Goal: Check status

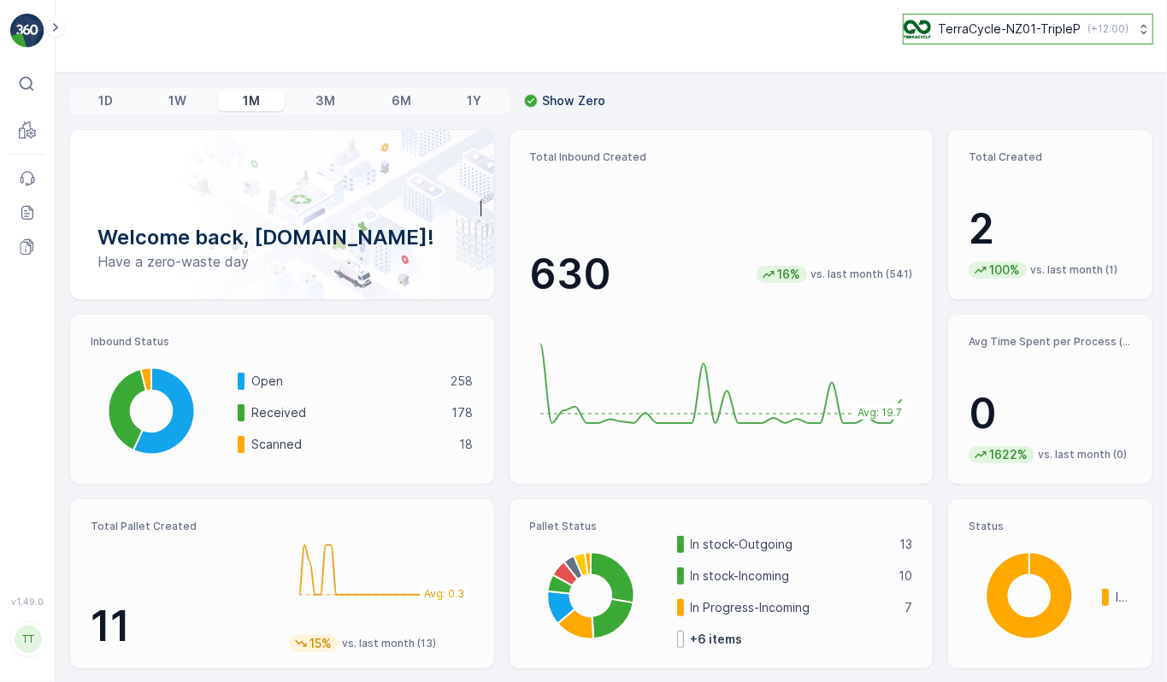
click at [996, 25] on p "TerraCycle-NZ01-TripleP" at bounding box center [1009, 29] width 143 height 17
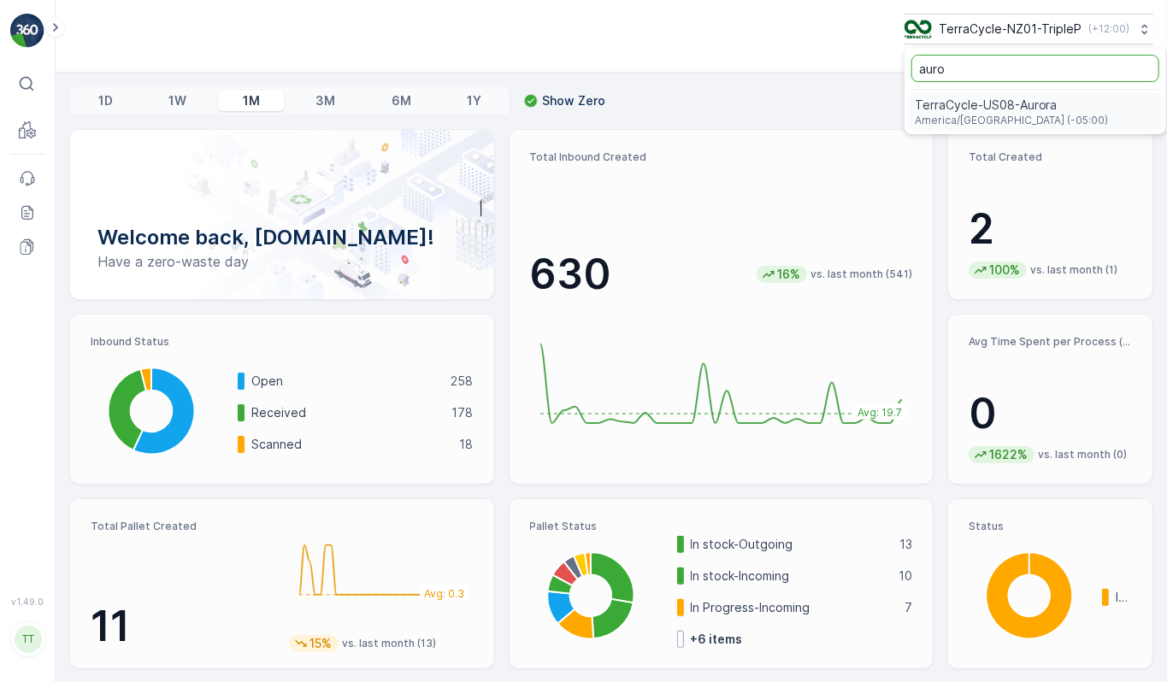
type input "auro"
click at [968, 113] on span "TerraCycle-US08-Aurora" at bounding box center [1012, 105] width 194 height 17
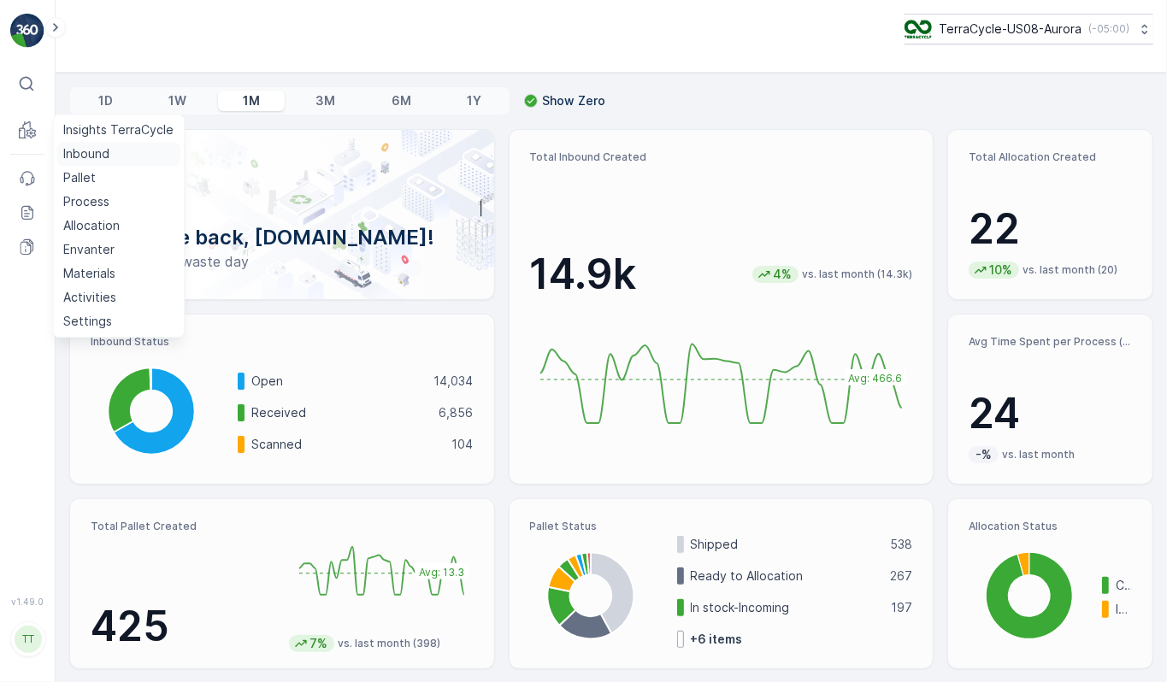
click at [86, 151] on p "Inbound" at bounding box center [86, 153] width 46 height 17
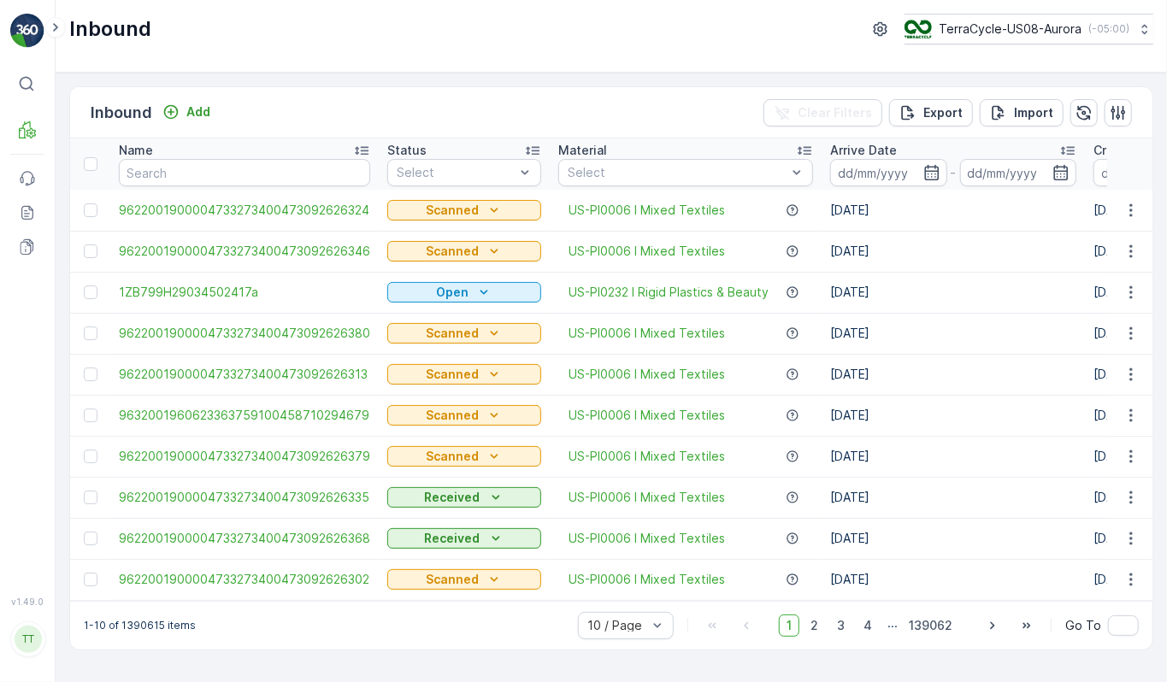
click at [209, 158] on div "Name" at bounding box center [244, 150] width 251 height 17
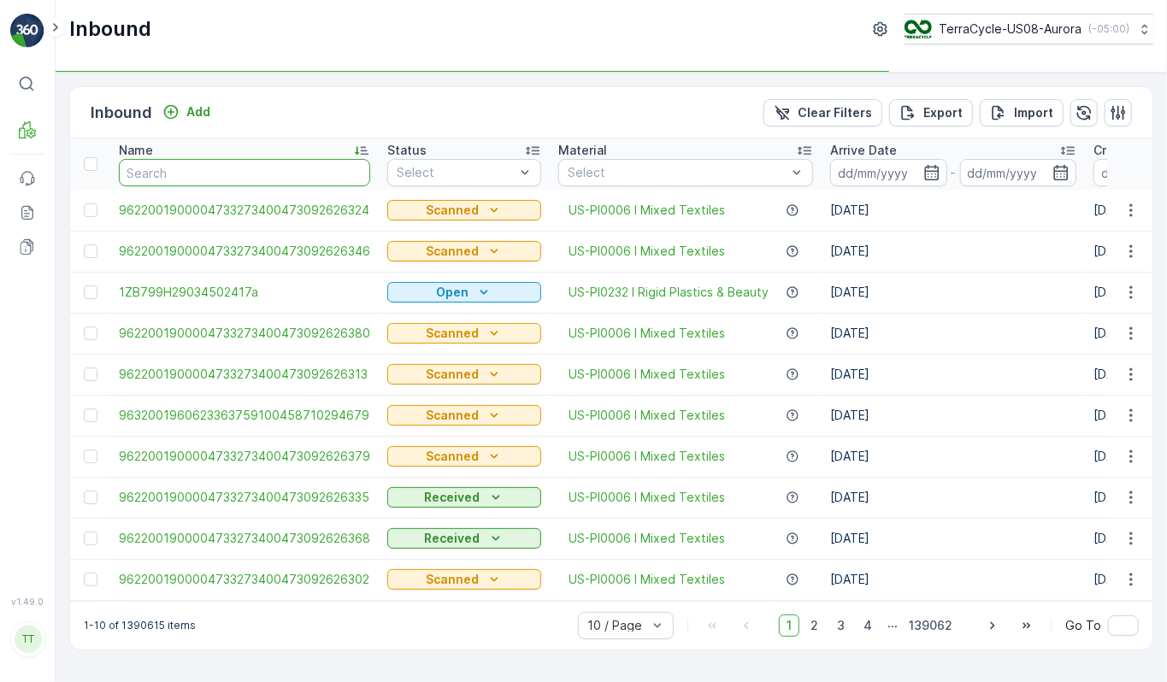
click at [209, 174] on input "text" at bounding box center [244, 172] width 251 height 27
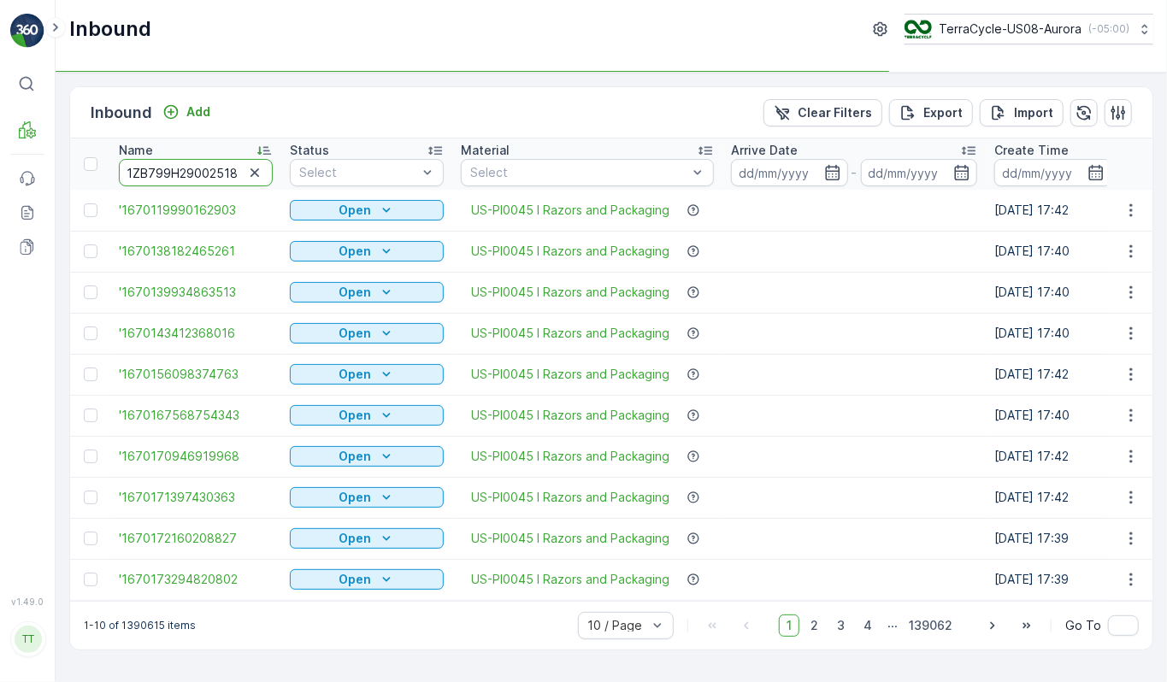
click at [206, 174] on input "1ZB799H29002518774" at bounding box center [196, 172] width 154 height 27
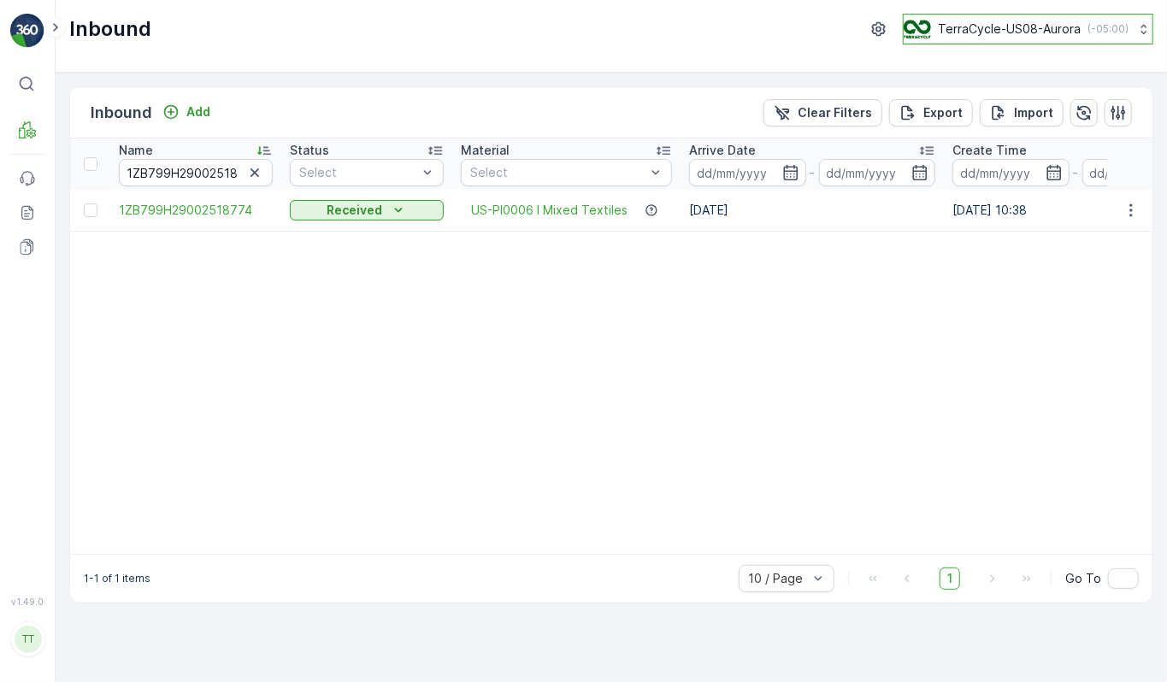
click at [962, 32] on p "TerraCycle-US08-Aurora" at bounding box center [1009, 29] width 143 height 17
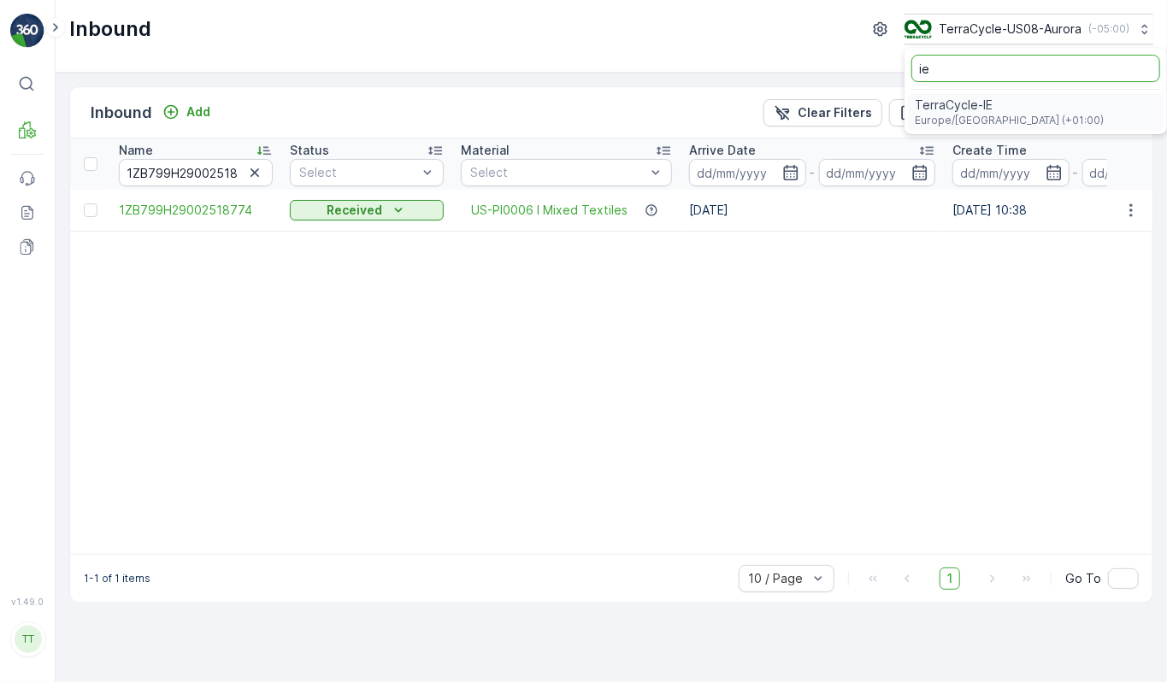
type input "ie"
click at [961, 106] on span "TerraCycle-IE" at bounding box center [1010, 105] width 190 height 17
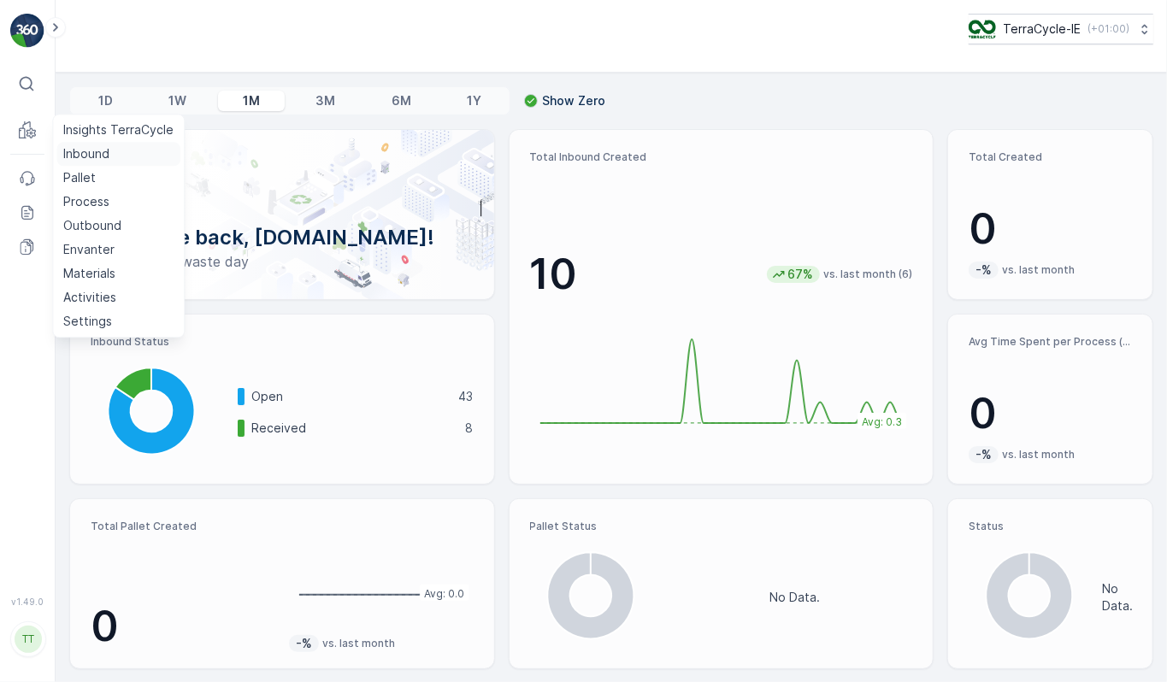
click at [73, 154] on p "Inbound" at bounding box center [86, 153] width 46 height 17
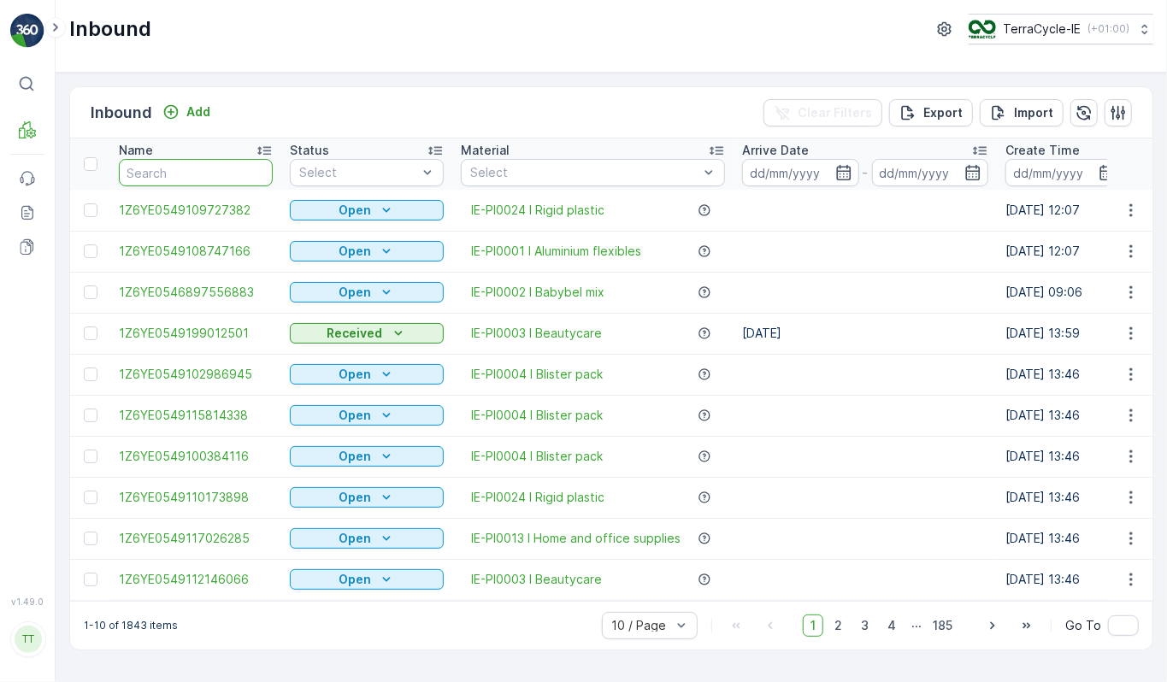
click at [183, 165] on input "text" at bounding box center [196, 172] width 154 height 27
paste input "1Z6YE0546898945451"
type input "1Z6YE0546898945451"
